Goal: Transaction & Acquisition: Purchase product/service

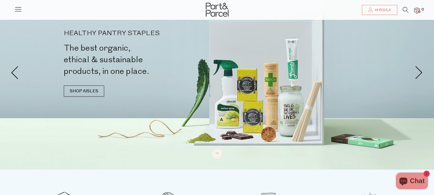
scroll to position [15, 0]
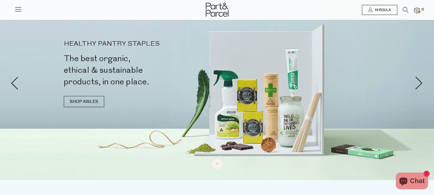
click at [378, 9] on span "Hi Roula" at bounding box center [382, 10] width 17 height 5
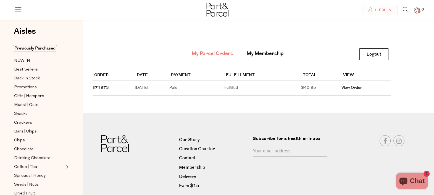
scroll to position [14, 0]
click at [270, 53] on link "My Membership" at bounding box center [265, 53] width 37 height 7
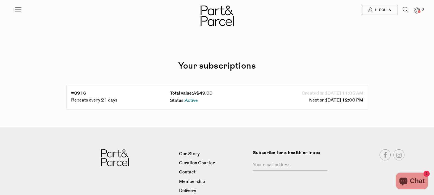
click at [19, 10] on icon at bounding box center [18, 9] width 8 height 8
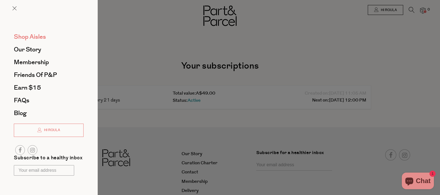
click at [38, 36] on span "Shop Aisles" at bounding box center [30, 36] width 32 height 9
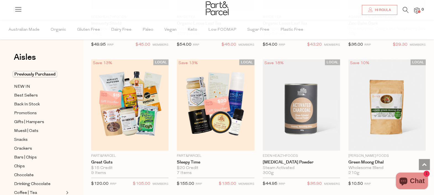
scroll to position [1553, 0]
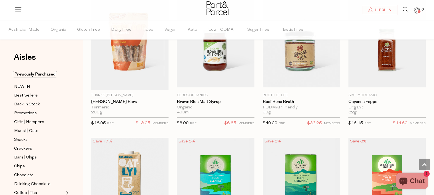
scroll to position [2453, 0]
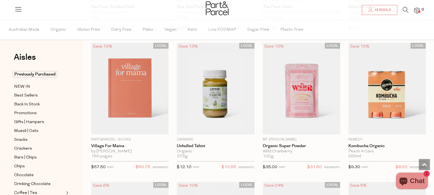
scroll to position [4773, 0]
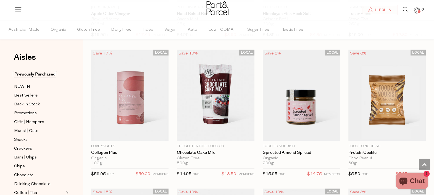
scroll to position [6580, 0]
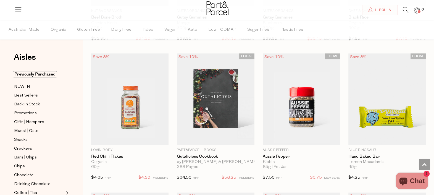
scroll to position [8105, 0]
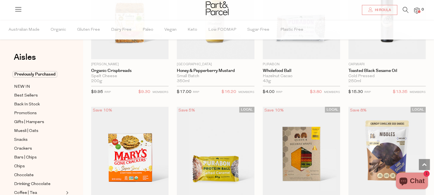
scroll to position [10302, 0]
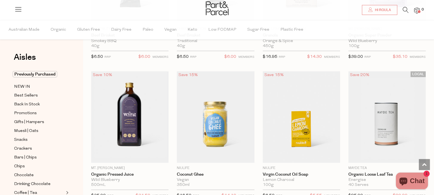
scroll to position [11997, 0]
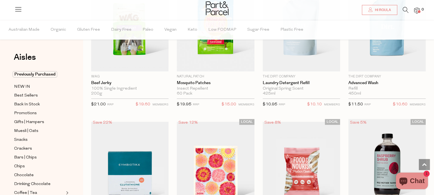
scroll to position [13755, 0]
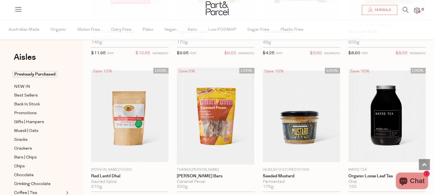
scroll to position [15213, 0]
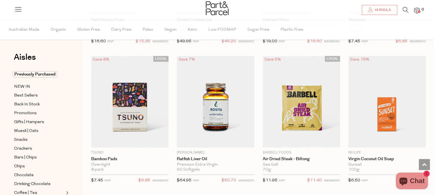
scroll to position [16075, 0]
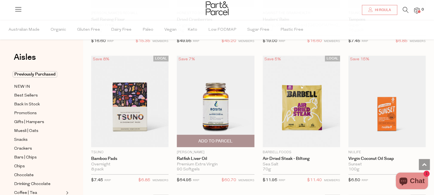
click at [218, 138] on span "Add To Parcel" at bounding box center [216, 141] width 34 height 6
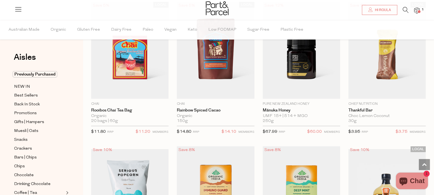
scroll to position [18108, 0]
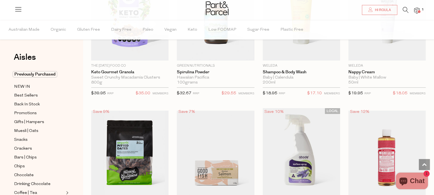
scroll to position [20834, 0]
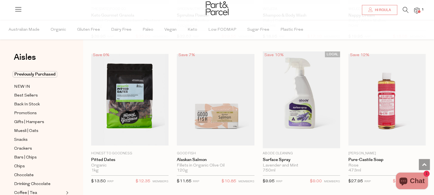
scroll to position [21009, 0]
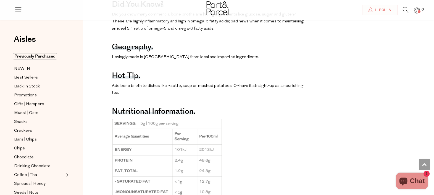
scroll to position [352, 0]
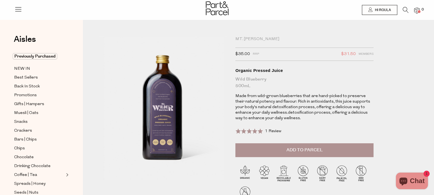
click at [256, 38] on div "Mt. [PERSON_NAME]" at bounding box center [305, 40] width 138 height 6
click at [418, 12] on img at bounding box center [418, 10] width 6 height 6
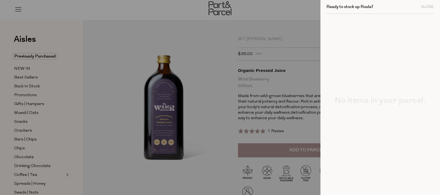
click at [294, 108] on div at bounding box center [220, 97] width 440 height 195
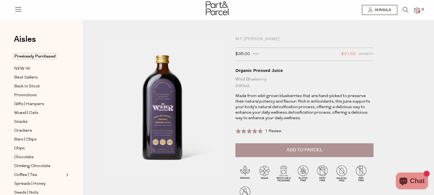
click at [252, 73] on div "Organic Pressed Juice" at bounding box center [305, 71] width 138 height 6
click at [252, 89] on div "Wild Blueberry 500mL" at bounding box center [305, 82] width 138 height 13
click at [405, 6] on div at bounding box center [217, 9] width 434 height 18
click at [405, 10] on icon at bounding box center [406, 10] width 6 height 6
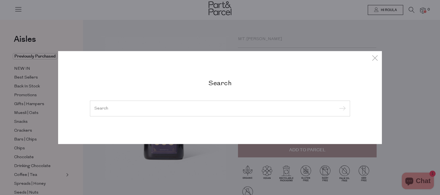
click at [210, 104] on div at bounding box center [220, 108] width 260 height 16
click at [100, 107] on input "search" at bounding box center [219, 108] width 251 height 4
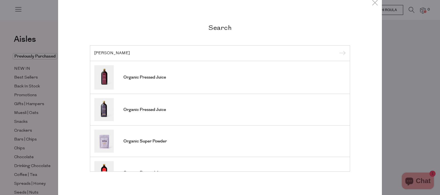
type input "wilder"
click at [337, 52] on input "submit" at bounding box center [341, 53] width 8 height 8
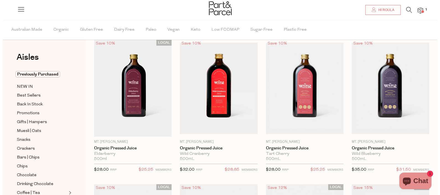
scroll to position [26, 0]
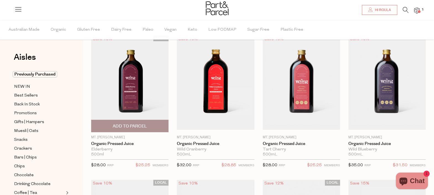
click at [136, 124] on span "Add To Parcel" at bounding box center [130, 126] width 34 height 6
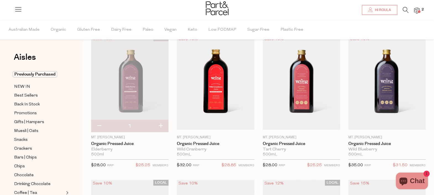
click at [418, 9] on img at bounding box center [418, 10] width 6 height 6
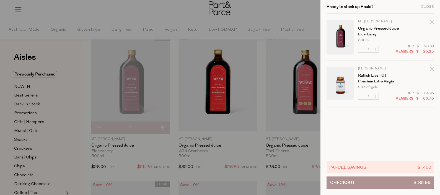
click at [369, 183] on button "Checkout $ 85.95" at bounding box center [379, 182] width 107 height 12
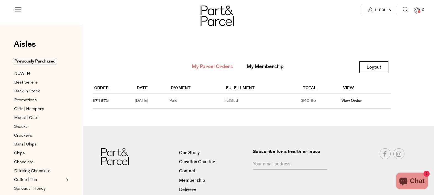
click at [266, 68] on link "My Membership" at bounding box center [265, 66] width 37 height 7
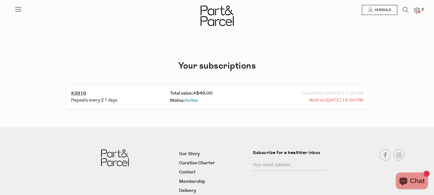
click at [340, 100] on span "[DATE] 12:00 PM" at bounding box center [344, 100] width 37 height 7
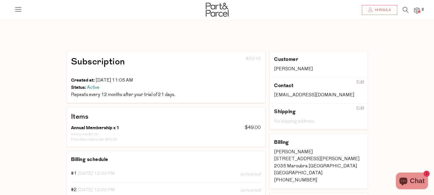
scroll to position [4, 0]
click at [147, 61] on h1 "Subscription" at bounding box center [133, 61] width 125 height 12
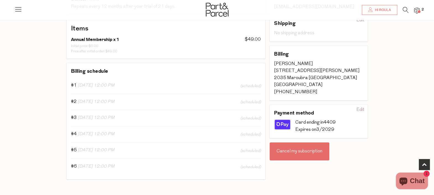
scroll to position [93, 0]
click at [304, 153] on div "Cancel my subscription" at bounding box center [300, 151] width 60 height 18
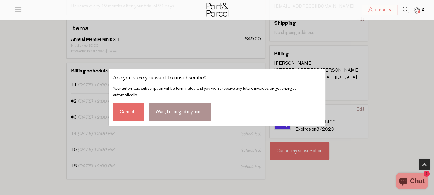
click at [130, 108] on div "Cancel it" at bounding box center [128, 112] width 31 height 19
